Goal: Entertainment & Leisure: Consume media (video, audio)

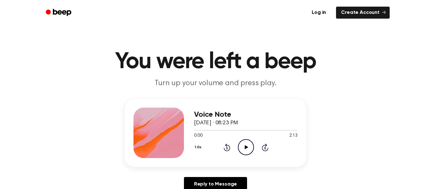
click at [243, 146] on icon "Play Audio" at bounding box center [246, 147] width 16 height 16
click at [243, 139] on circle at bounding box center [245, 146] width 15 height 15
click at [245, 141] on icon "Play Audio" at bounding box center [246, 147] width 16 height 16
click at [249, 145] on icon "Play Audio" at bounding box center [246, 147] width 16 height 16
